Goal: Transaction & Acquisition: Purchase product/service

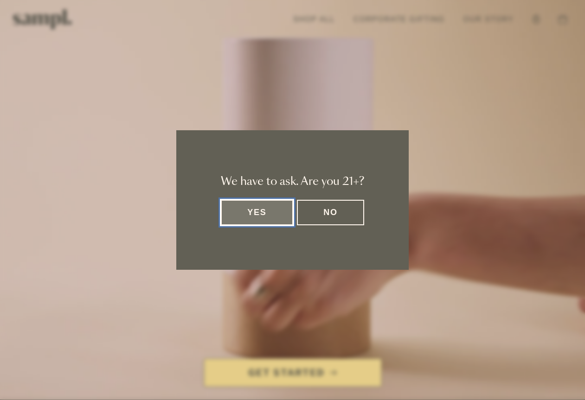
click at [240, 212] on button "Yes" at bounding box center [257, 212] width 72 height 25
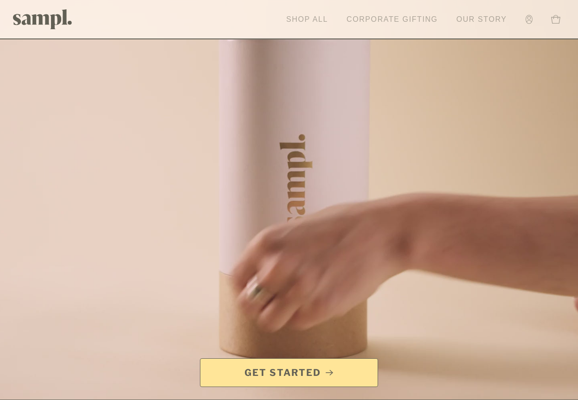
click at [292, 20] on link "Shop All" at bounding box center [306, 19] width 51 height 20
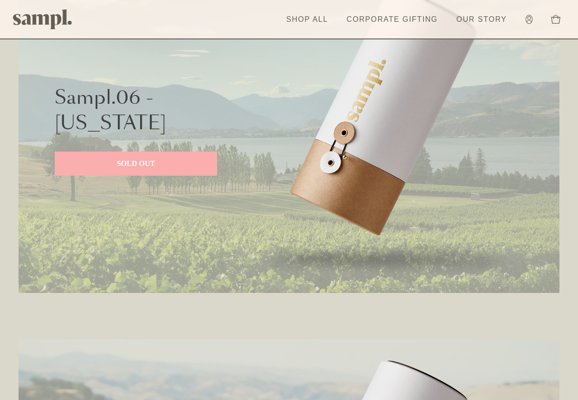
scroll to position [468, 0]
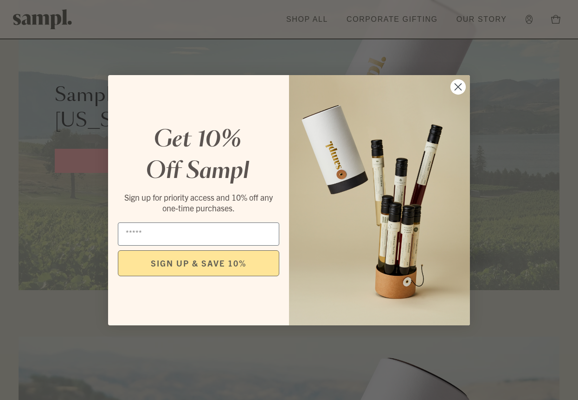
click at [461, 83] on circle "Close dialog" at bounding box center [457, 86] width 15 height 15
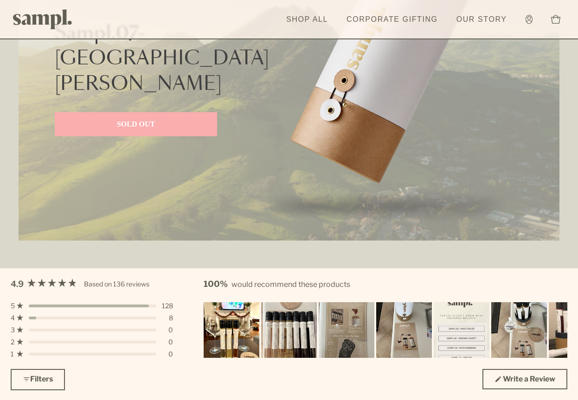
scroll to position [2425, 0]
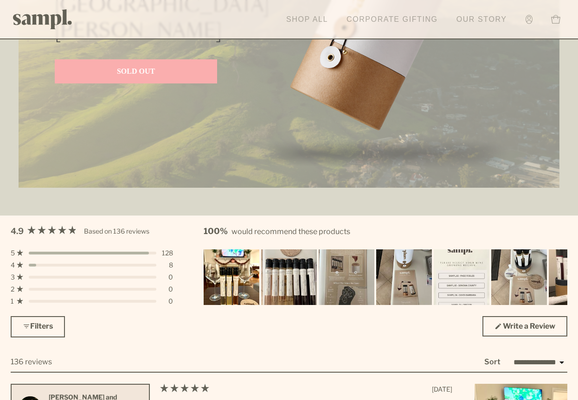
click at [303, 27] on link "Shop All" at bounding box center [306, 19] width 51 height 20
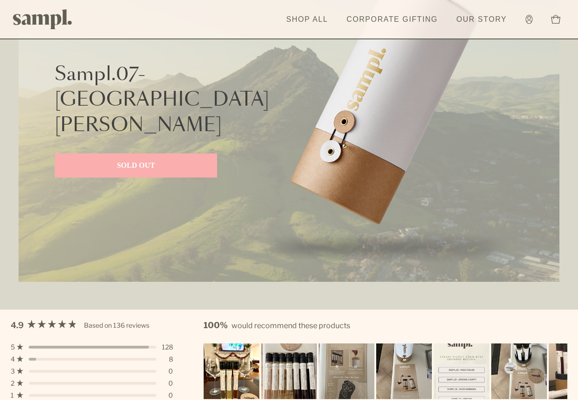
scroll to position [2432, 0]
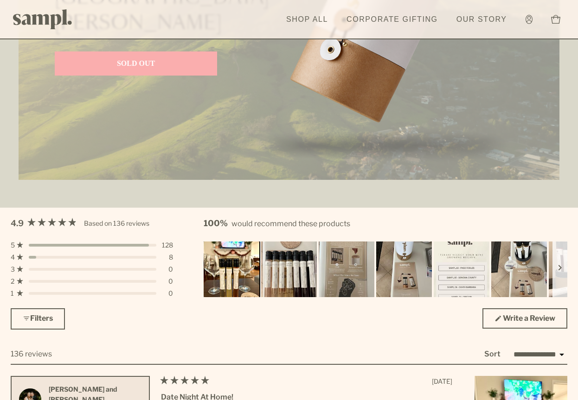
click at [232, 282] on img "Carousel of customer-uploaded media. Press left and right arrows to navigate. P…" at bounding box center [231, 269] width 58 height 58
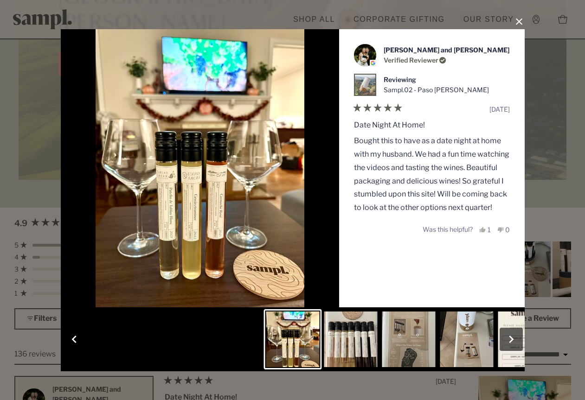
click at [513, 337] on button "button" at bounding box center [510, 339] width 23 height 23
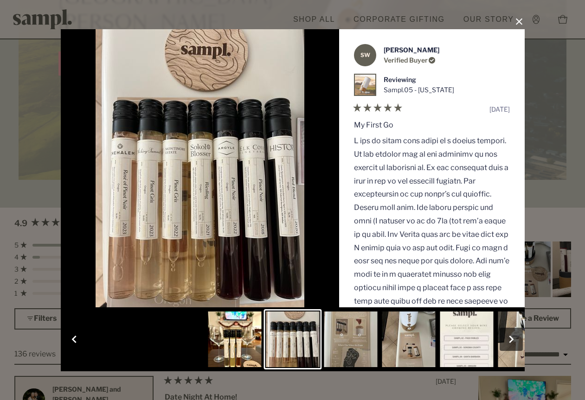
click at [513, 337] on button "button" at bounding box center [510, 339] width 23 height 23
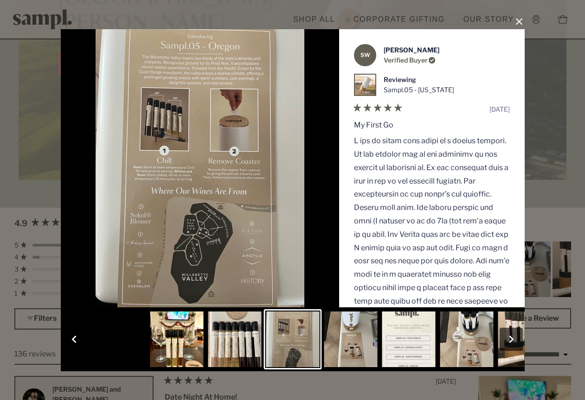
click at [67, 342] on button "button" at bounding box center [74, 339] width 23 height 23
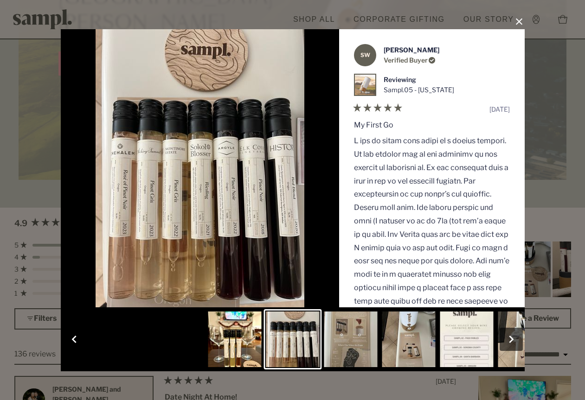
click at [510, 339] on button "button" at bounding box center [510, 339] width 23 height 23
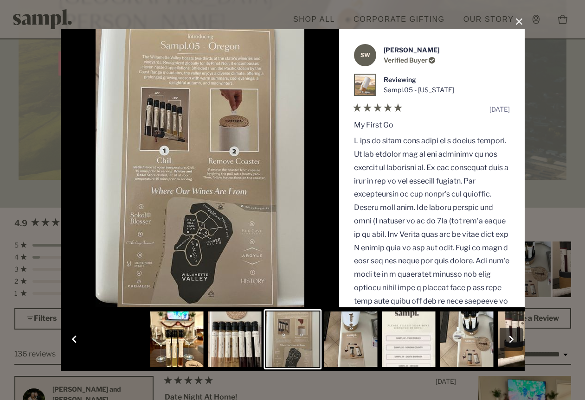
click at [510, 339] on button "button" at bounding box center [510, 339] width 23 height 23
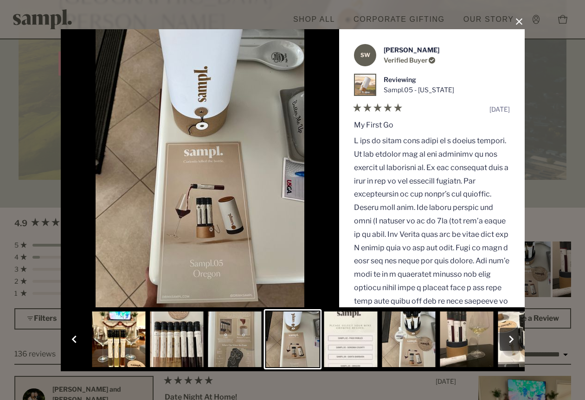
click at [72, 338] on button "button" at bounding box center [74, 339] width 23 height 23
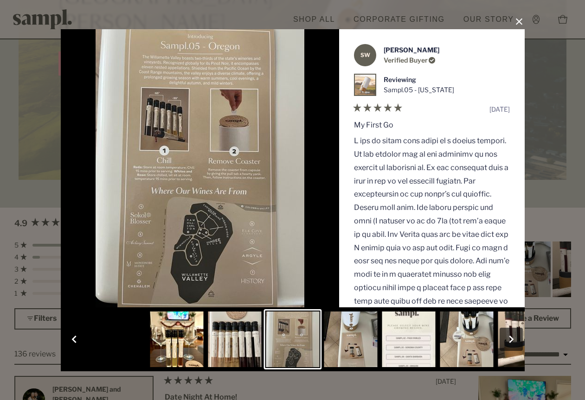
click at [510, 339] on button "button" at bounding box center [510, 339] width 23 height 23
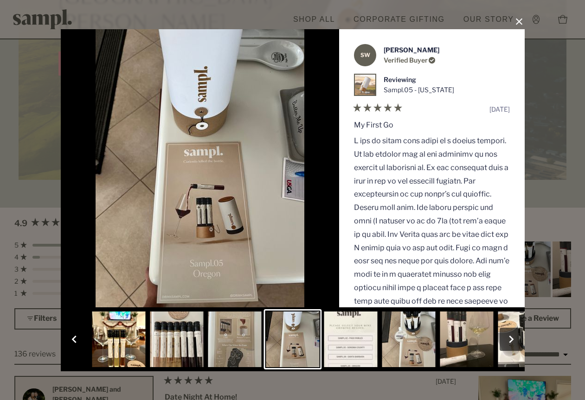
click at [510, 339] on button "button" at bounding box center [510, 339] width 23 height 23
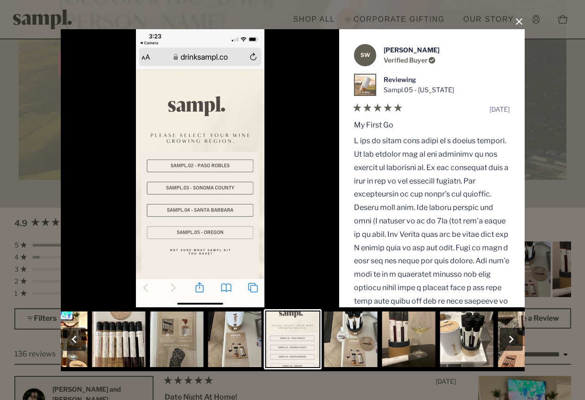
click at [510, 339] on button "button" at bounding box center [510, 339] width 23 height 23
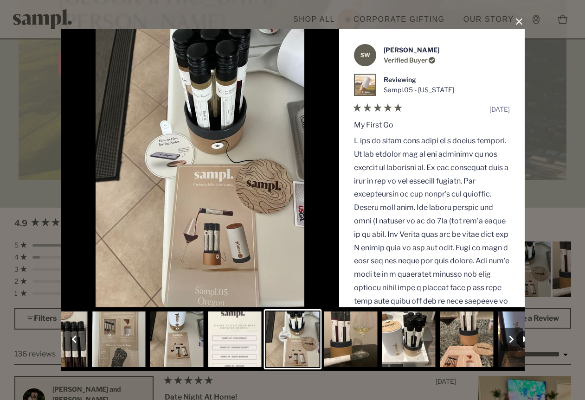
click at [510, 339] on button "button" at bounding box center [510, 339] width 23 height 23
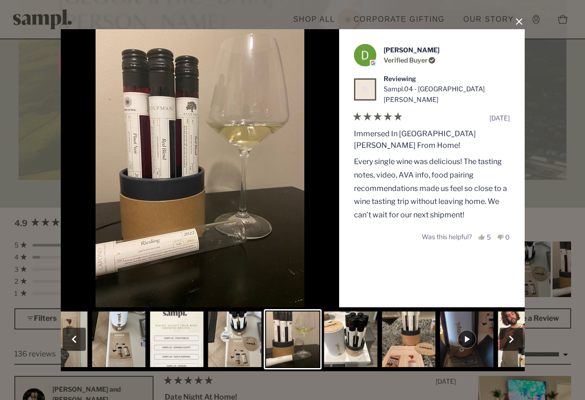
click at [510, 339] on button "button" at bounding box center [510, 339] width 23 height 23
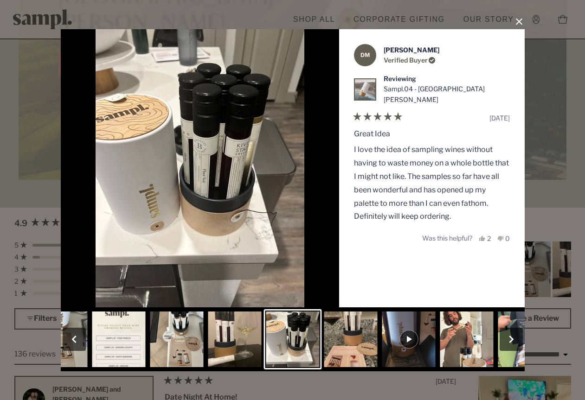
click at [510, 339] on button "button" at bounding box center [510, 339] width 23 height 23
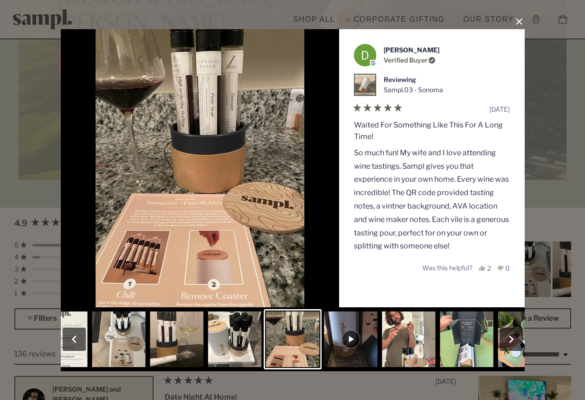
click at [510, 339] on button "button" at bounding box center [510, 339] width 23 height 23
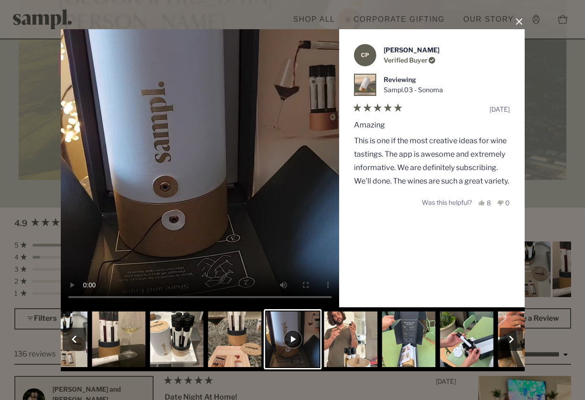
click at [510, 339] on button "button" at bounding box center [510, 339] width 23 height 23
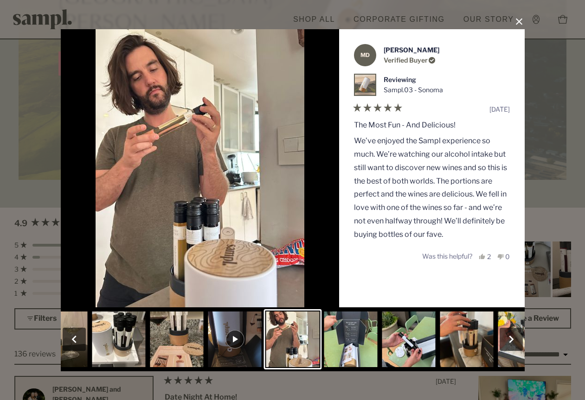
click at [510, 339] on button "button" at bounding box center [510, 339] width 23 height 23
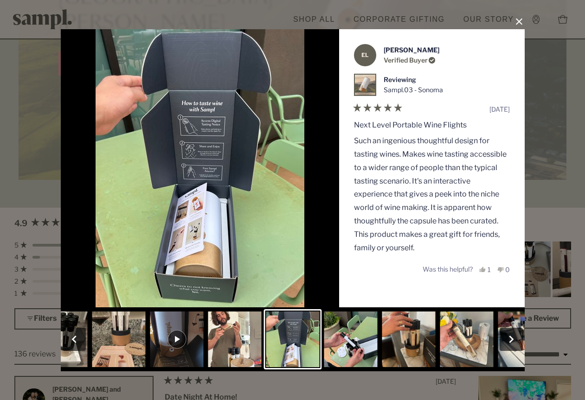
click at [71, 334] on button "button" at bounding box center [74, 339] width 23 height 23
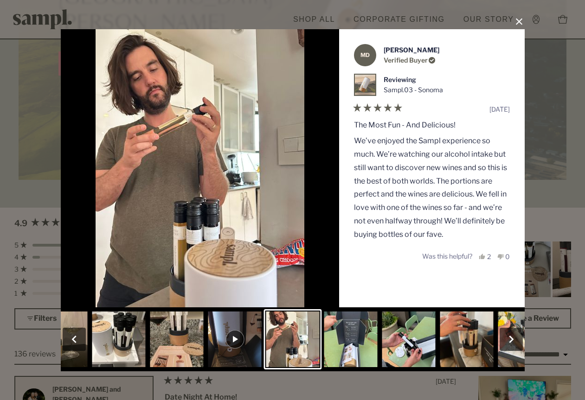
click at [517, 21] on button "Close Dialog" at bounding box center [518, 21] width 15 height 15
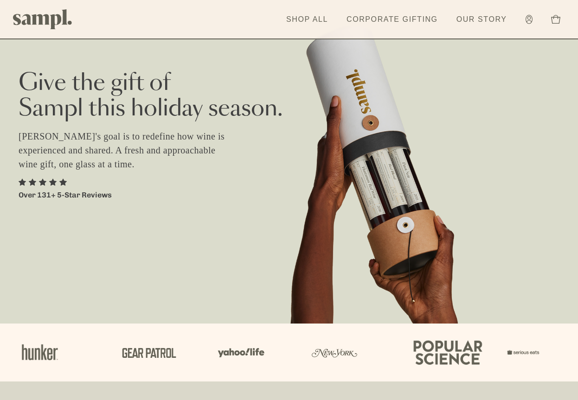
scroll to position [771, 0]
